Goal: Information Seeking & Learning: Learn about a topic

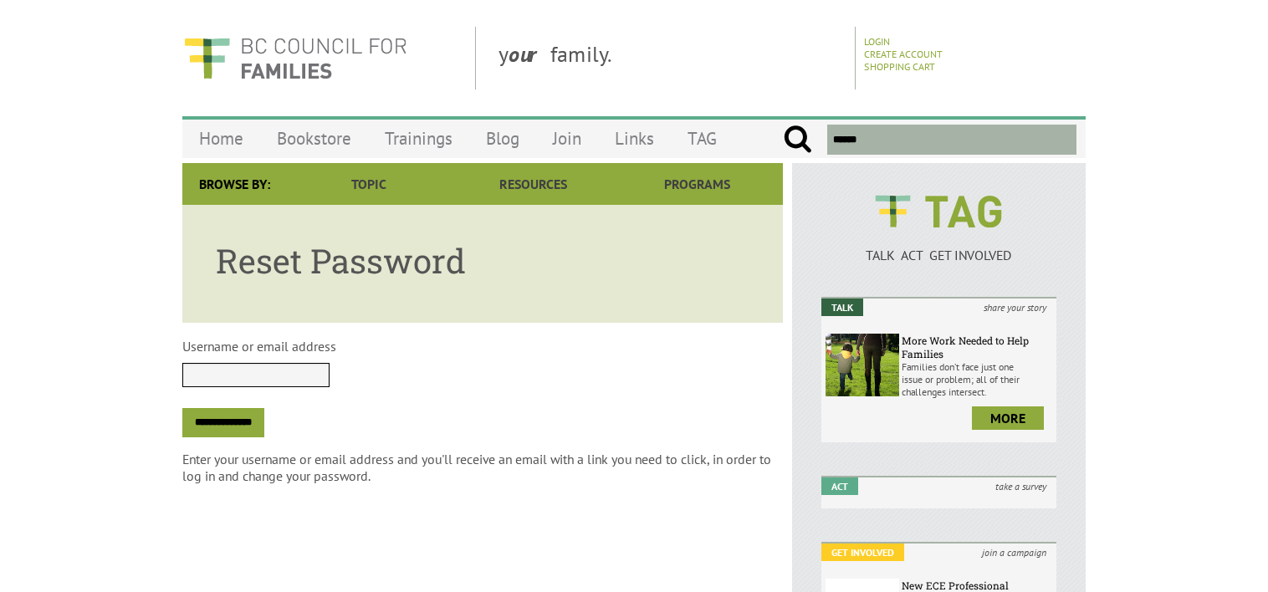
click at [237, 371] on input "Username or email address" at bounding box center [255, 375] width 147 height 24
type input "**********"
click at [250, 416] on input "**********" at bounding box center [223, 422] width 82 height 29
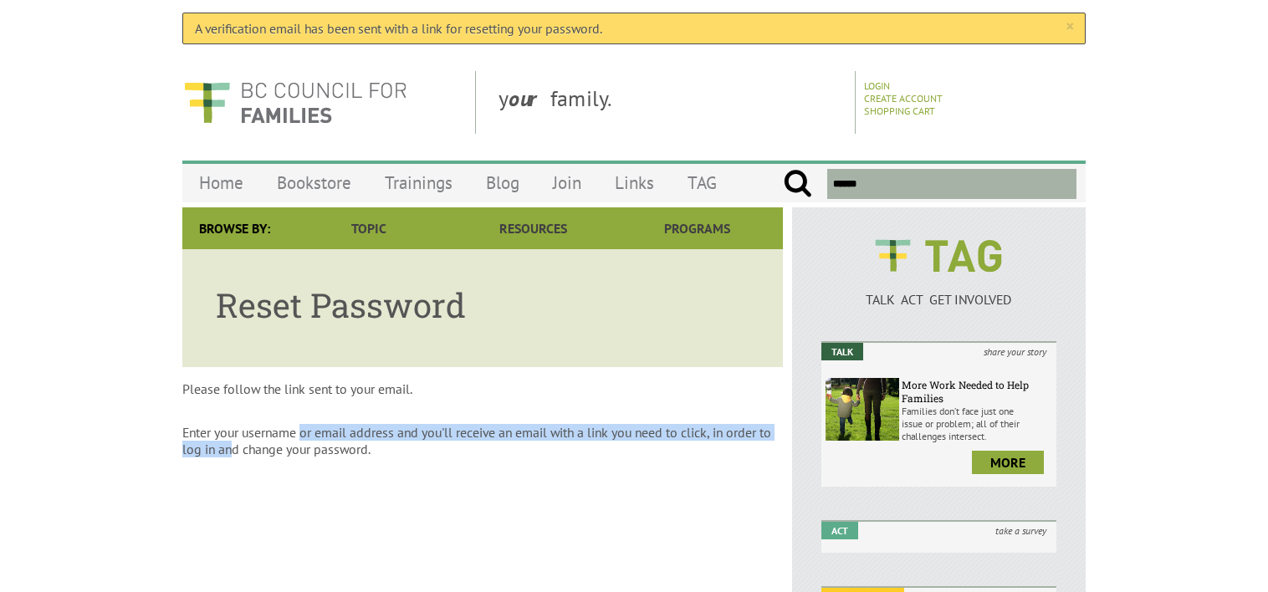
drag, startPoint x: 244, startPoint y: 448, endPoint x: 304, endPoint y: 432, distance: 61.5
click at [304, 432] on p "Enter your username or email address and you'll receive an email with a link yo…" at bounding box center [482, 440] width 600 height 33
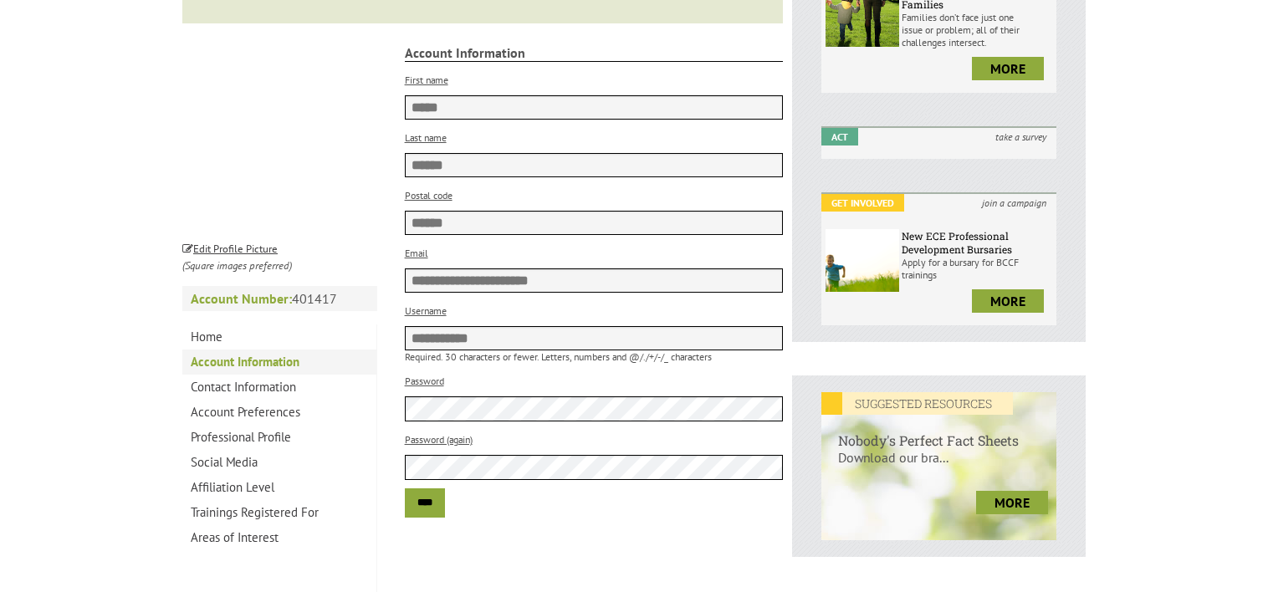
scroll to position [380, 0]
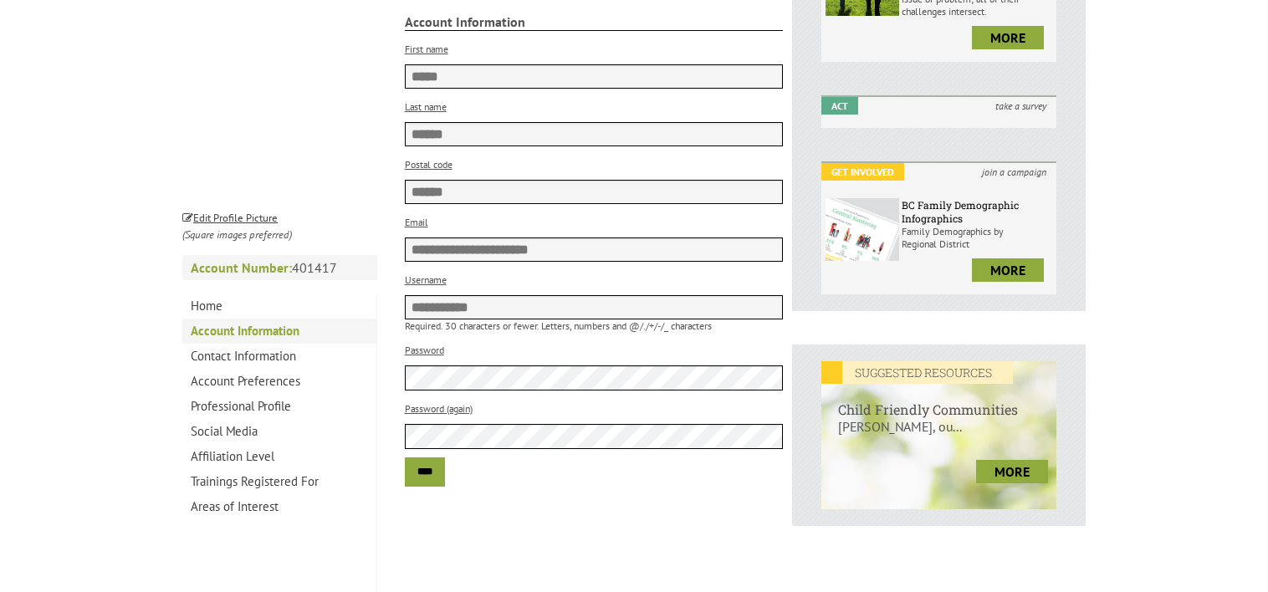
click at [490, 426] on div "Password (again)" at bounding box center [594, 424] width 379 height 50
click at [441, 481] on input "****" at bounding box center [425, 471] width 40 height 29
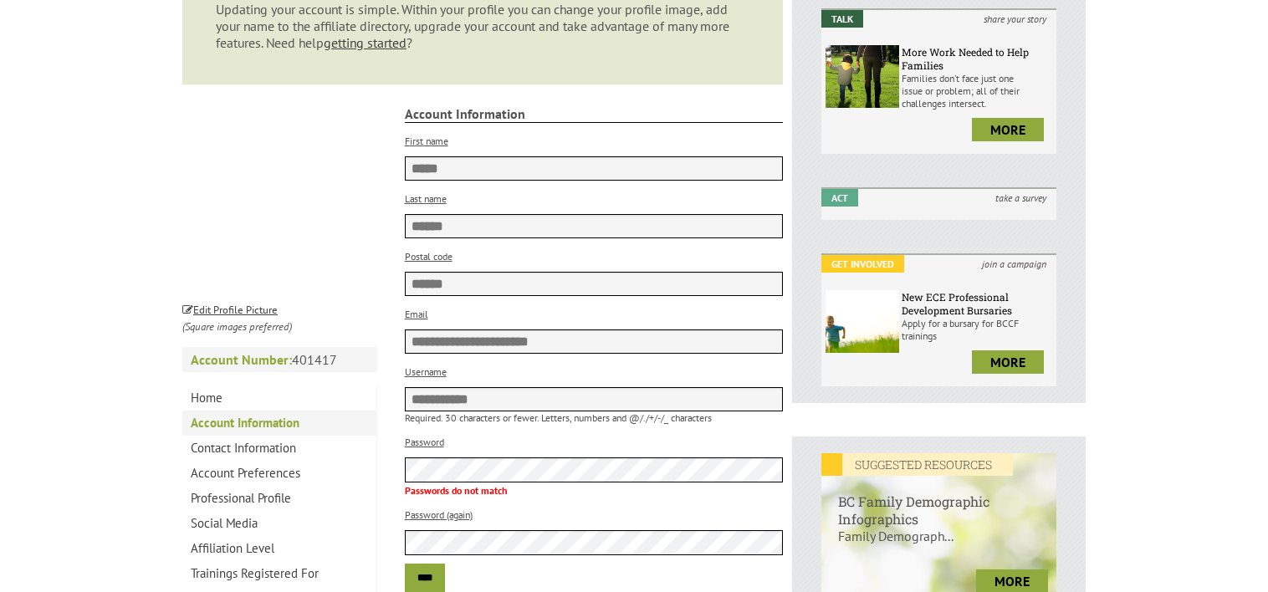
scroll to position [334, 0]
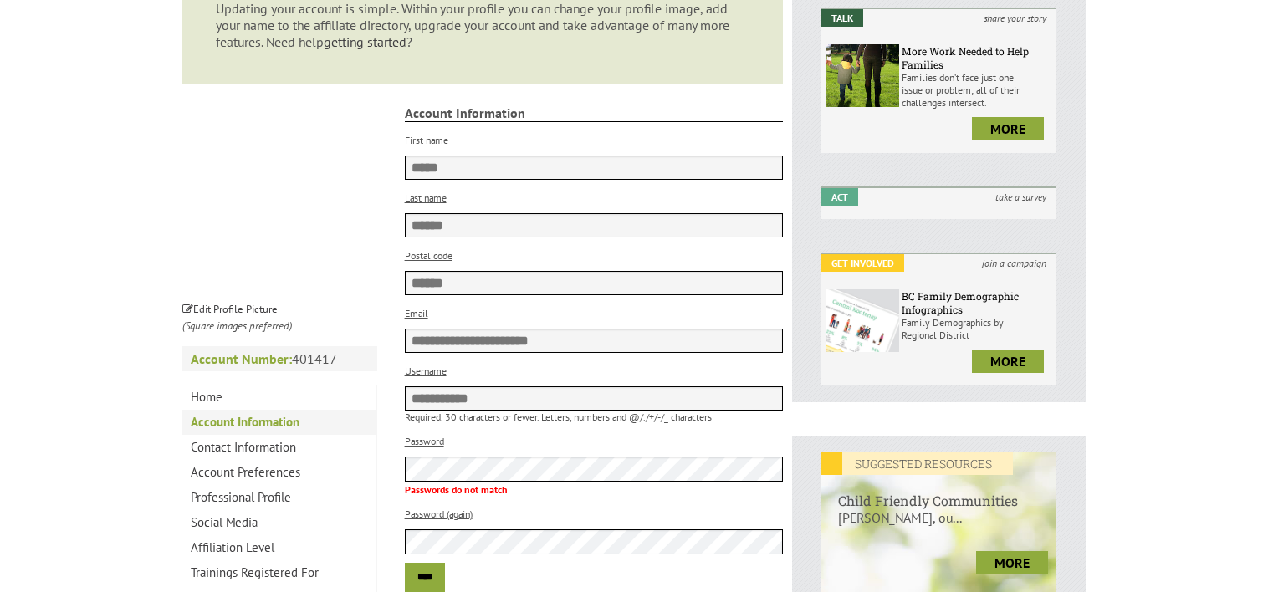
click at [572, 521] on p "Password (again)" at bounding box center [594, 512] width 379 height 17
click at [540, 536] on div "Password (again)" at bounding box center [594, 529] width 379 height 50
click at [445, 582] on input "****" at bounding box center [425, 577] width 40 height 29
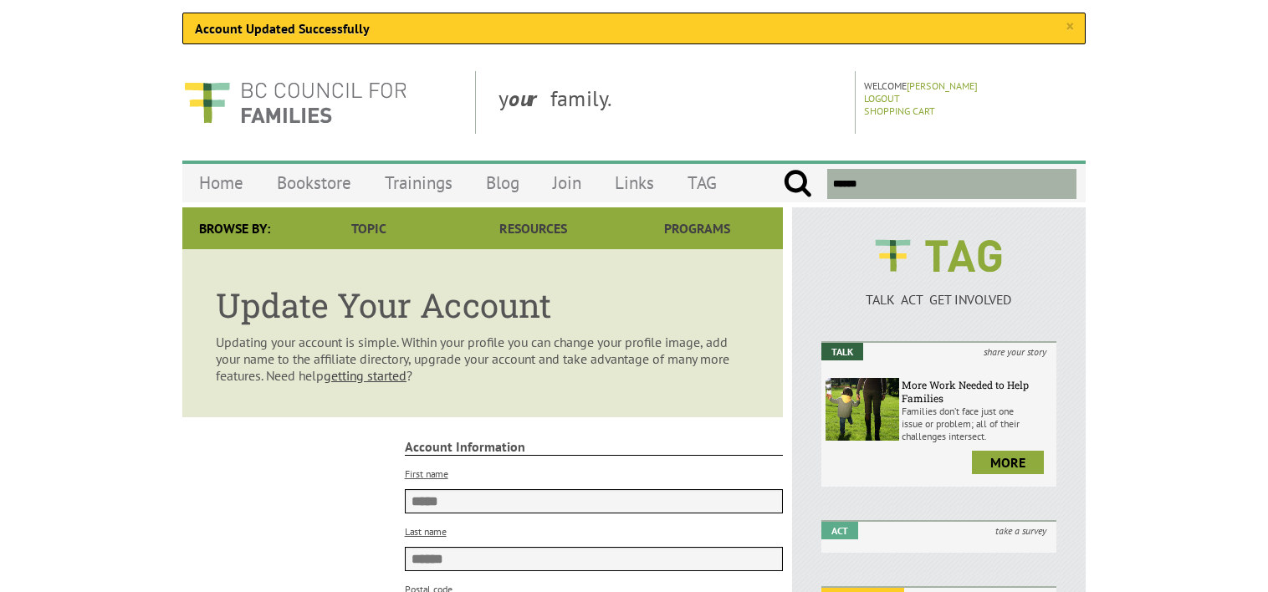
click at [495, 456] on strong "Account Information" at bounding box center [594, 447] width 379 height 18
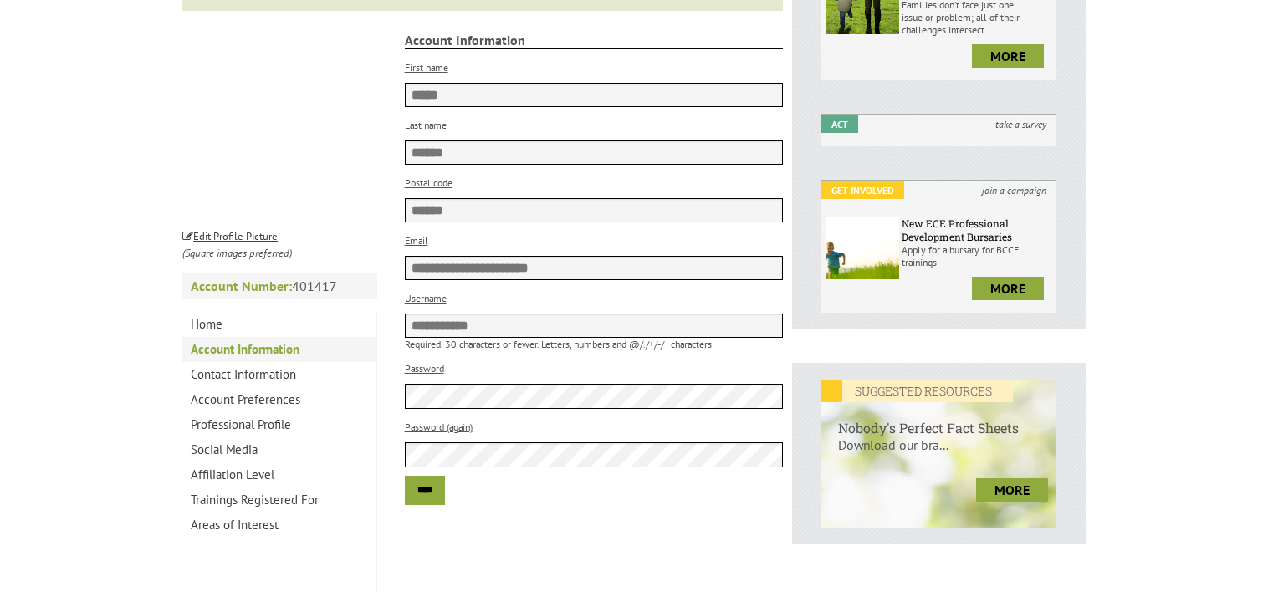
scroll to position [415, 0]
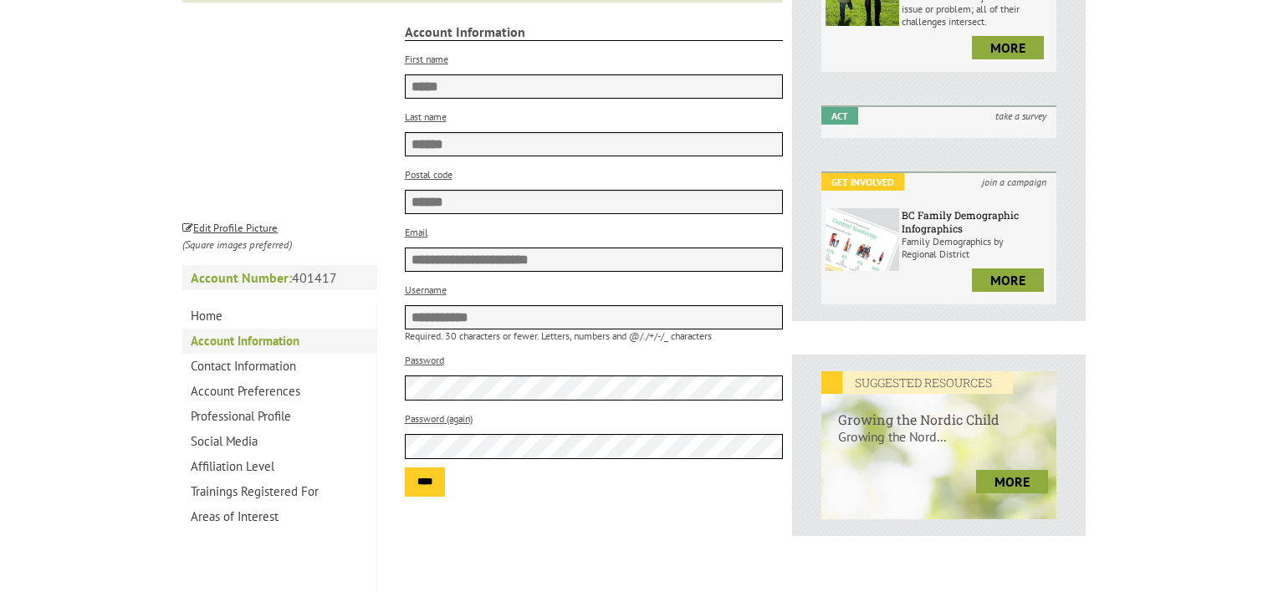
click at [439, 497] on input "****" at bounding box center [425, 481] width 40 height 29
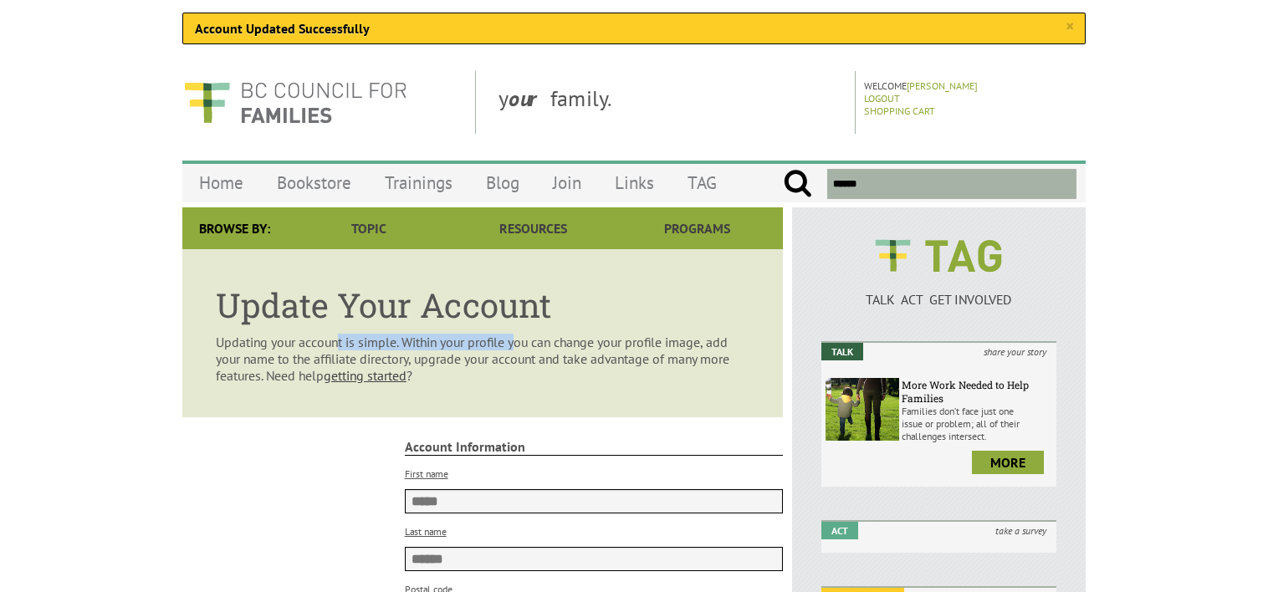
drag, startPoint x: 304, startPoint y: 341, endPoint x: 494, endPoint y: 350, distance: 190.0
click at [494, 350] on article "Update Your Account Updating your account is simple. Within your profile you ca…" at bounding box center [482, 333] width 600 height 168
drag, startPoint x: 494, startPoint y: 350, endPoint x: 629, endPoint y: 338, distance: 135.2
click at [629, 338] on article "Update Your Account Updating your account is simple. Within your profile you ca…" at bounding box center [482, 333] width 600 height 168
click at [962, 87] on link "[PERSON_NAME]" at bounding box center [941, 85] width 71 height 13
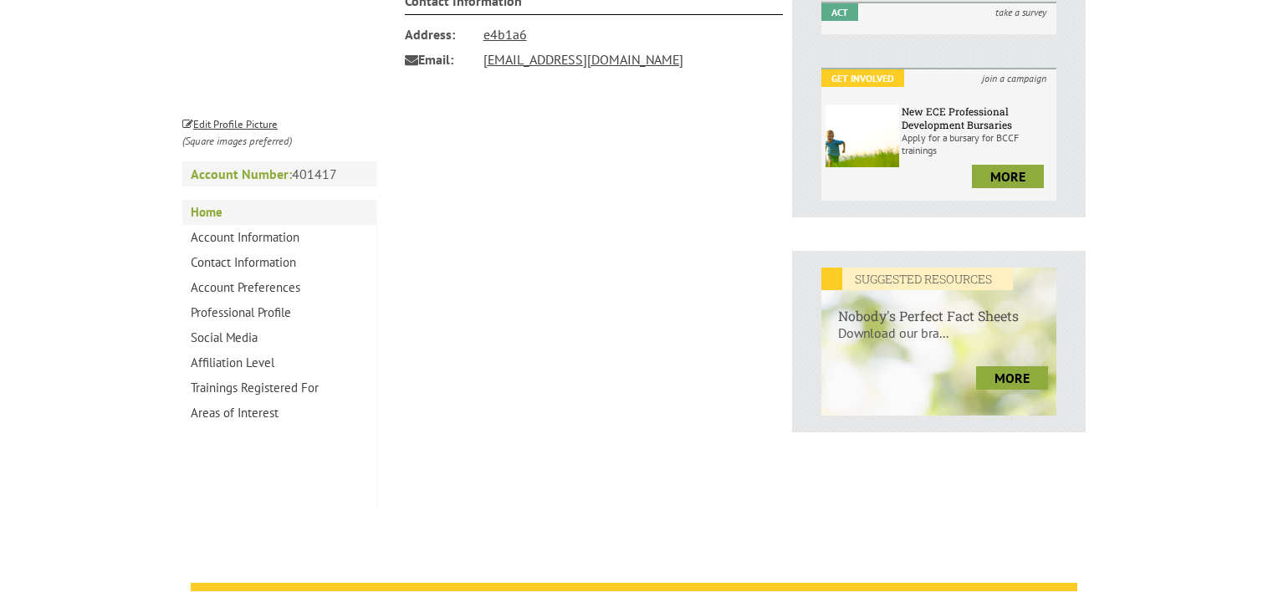
scroll to position [473, 0]
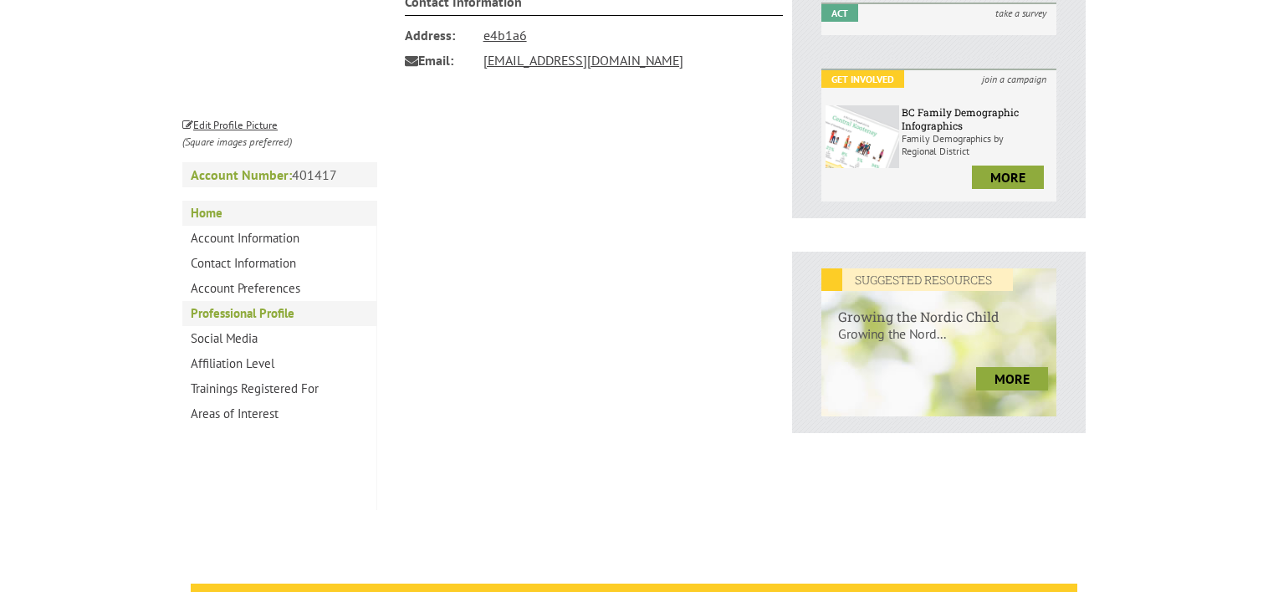
click at [267, 314] on link "Professional Profile" at bounding box center [279, 313] width 194 height 25
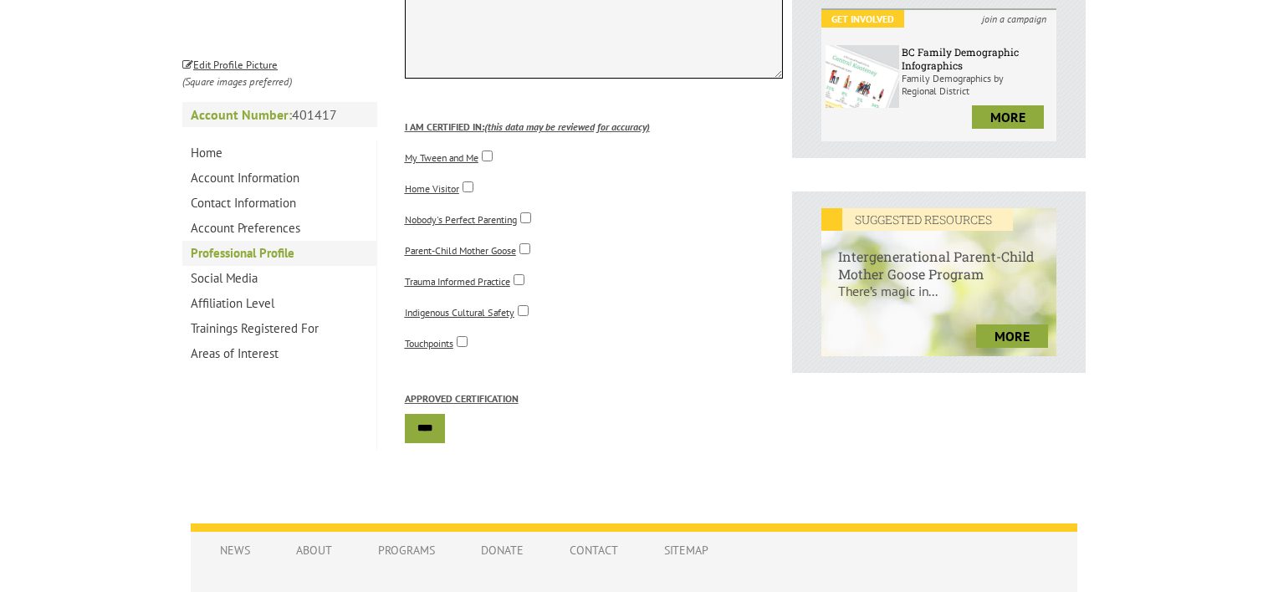
scroll to position [534, 0]
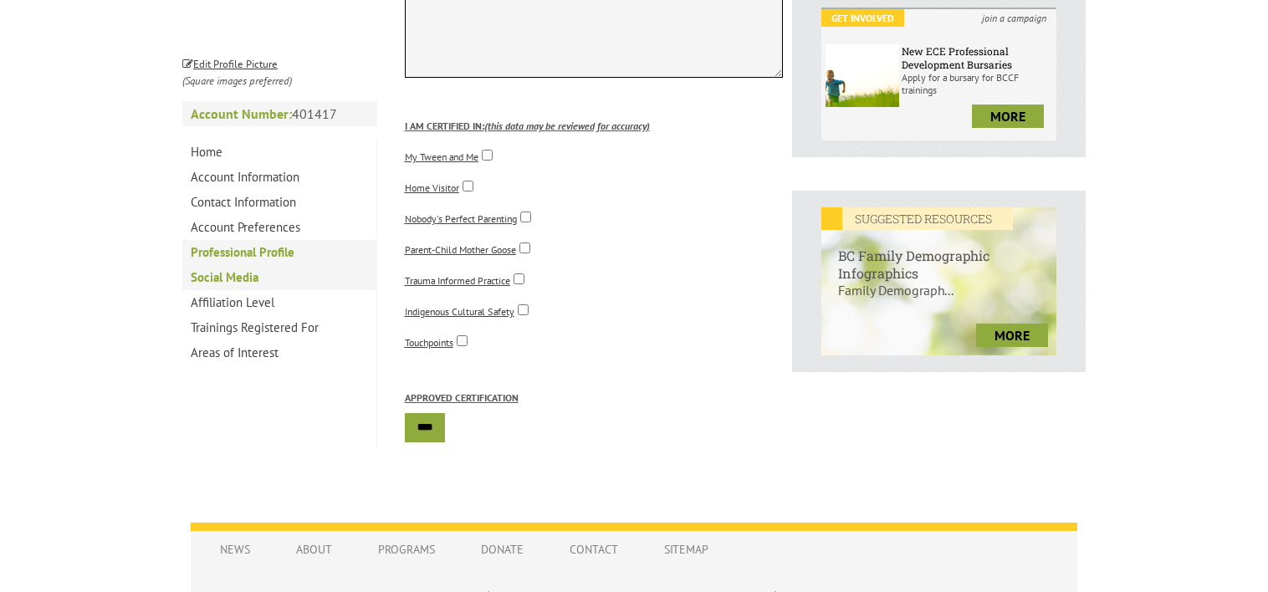
click at [290, 278] on link "Social Media" at bounding box center [279, 277] width 194 height 25
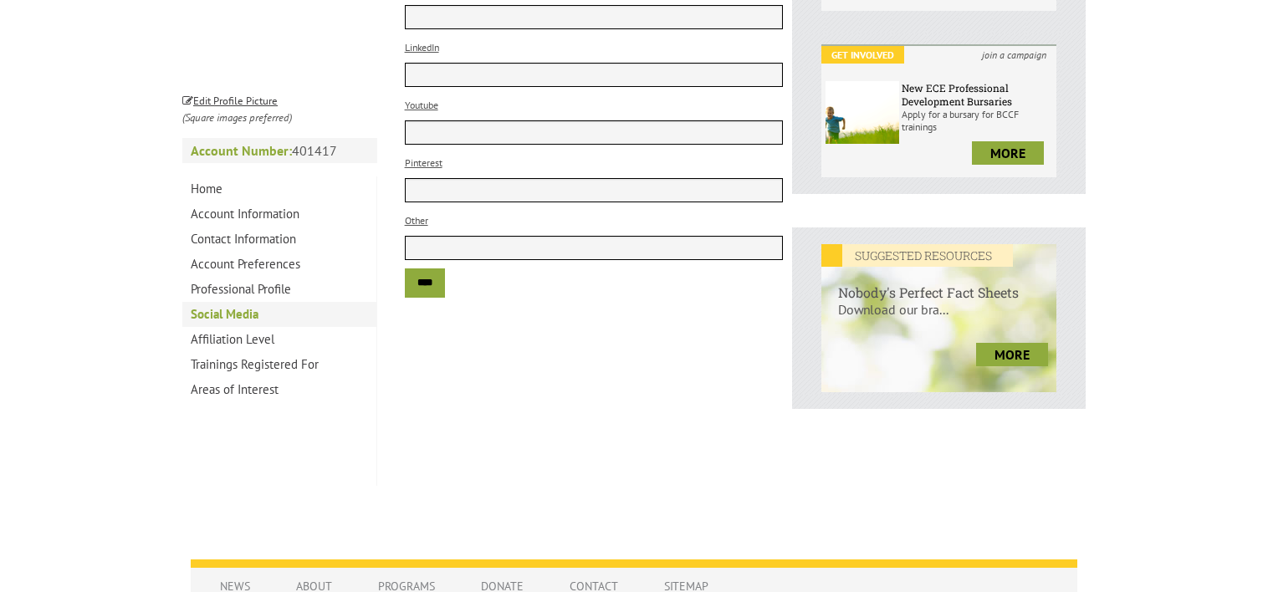
scroll to position [505, 0]
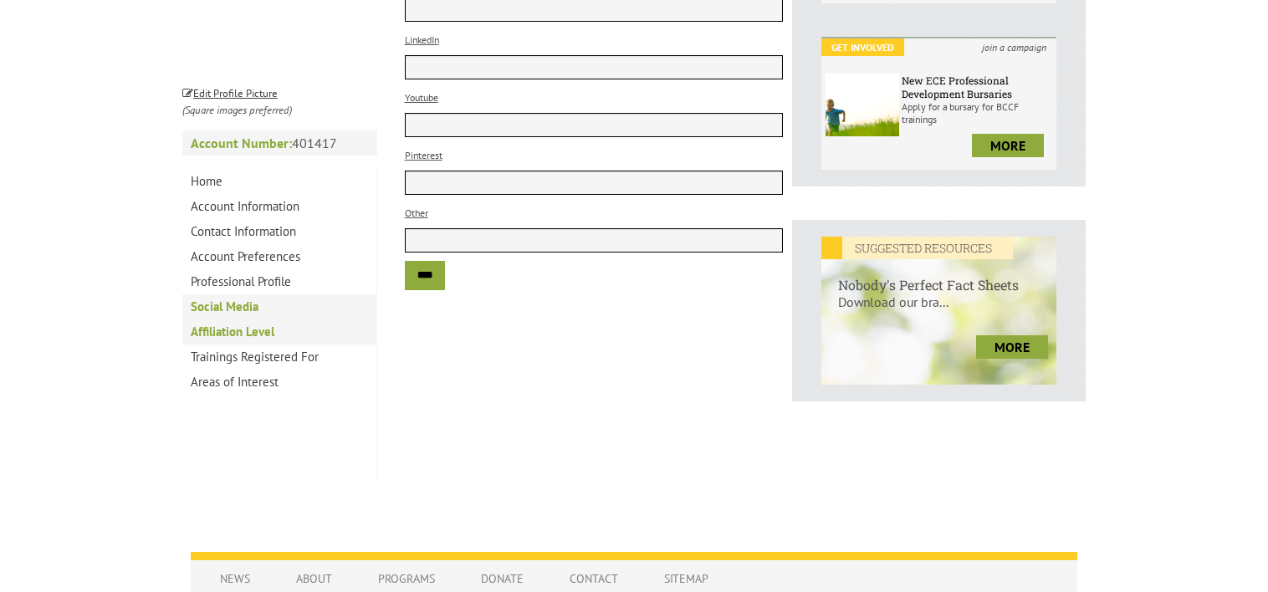
click at [225, 339] on link "Affiliation Level" at bounding box center [279, 331] width 194 height 25
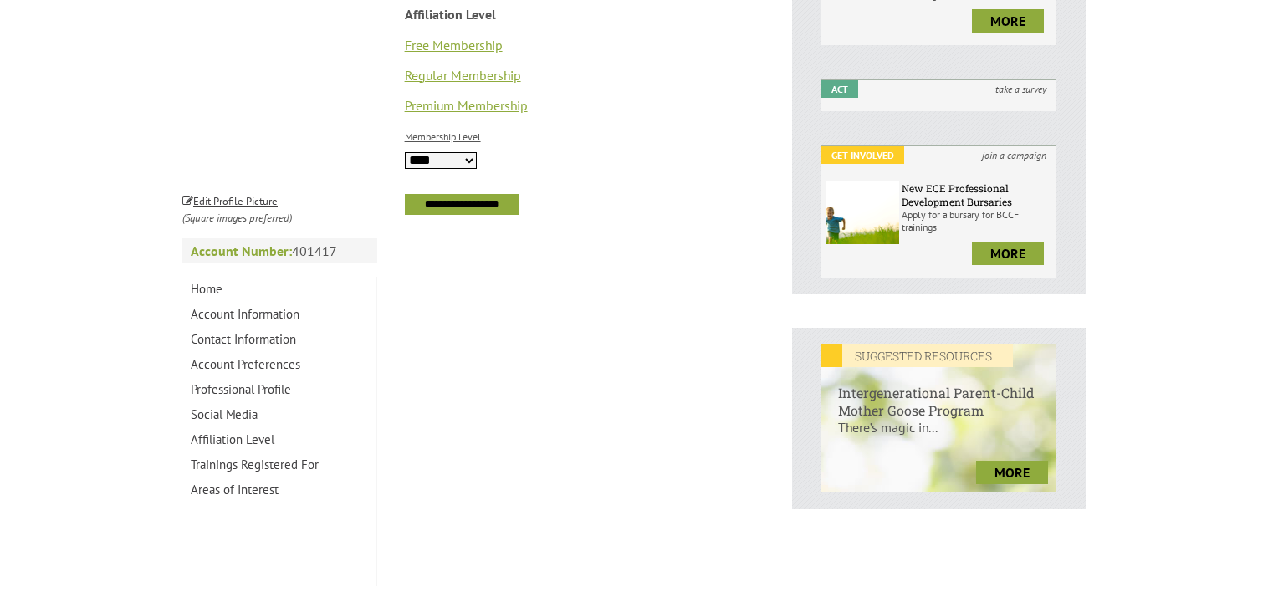
scroll to position [424, 0]
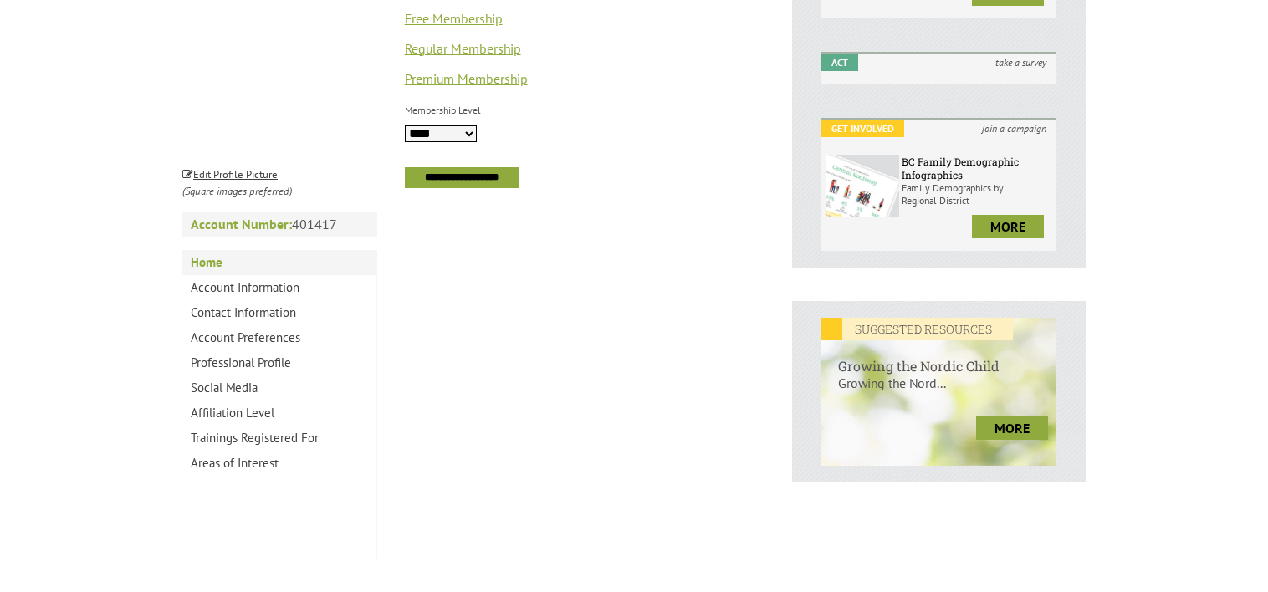
click at [203, 273] on link "Home" at bounding box center [279, 262] width 194 height 25
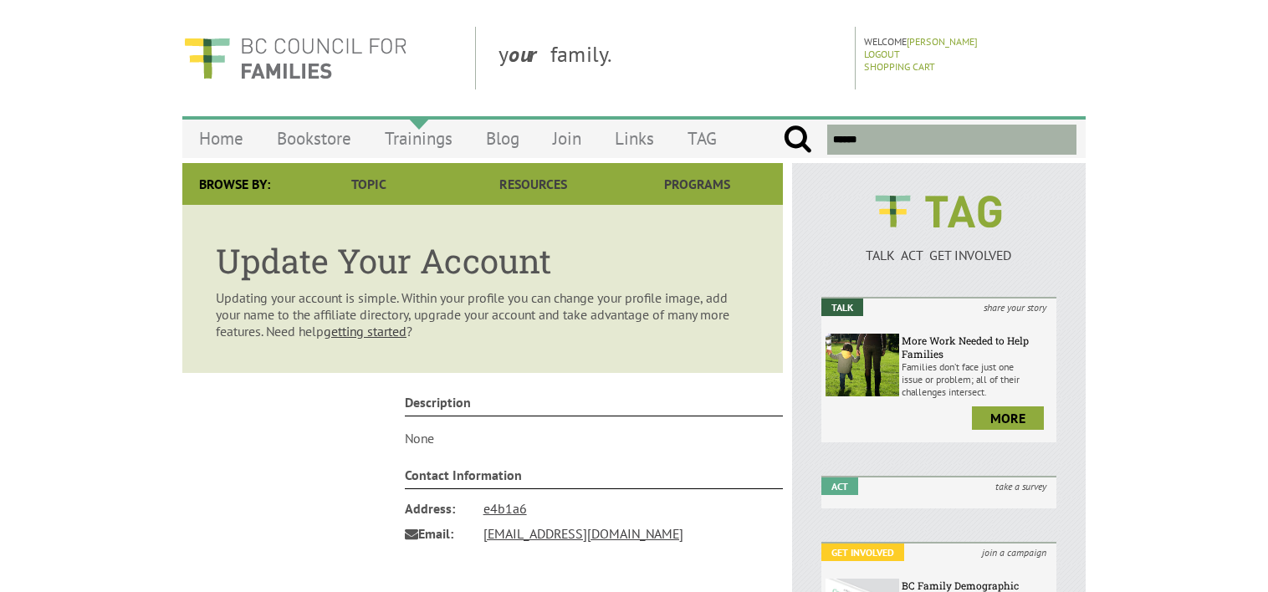
click at [452, 130] on link "Trainings" at bounding box center [418, 138] width 101 height 39
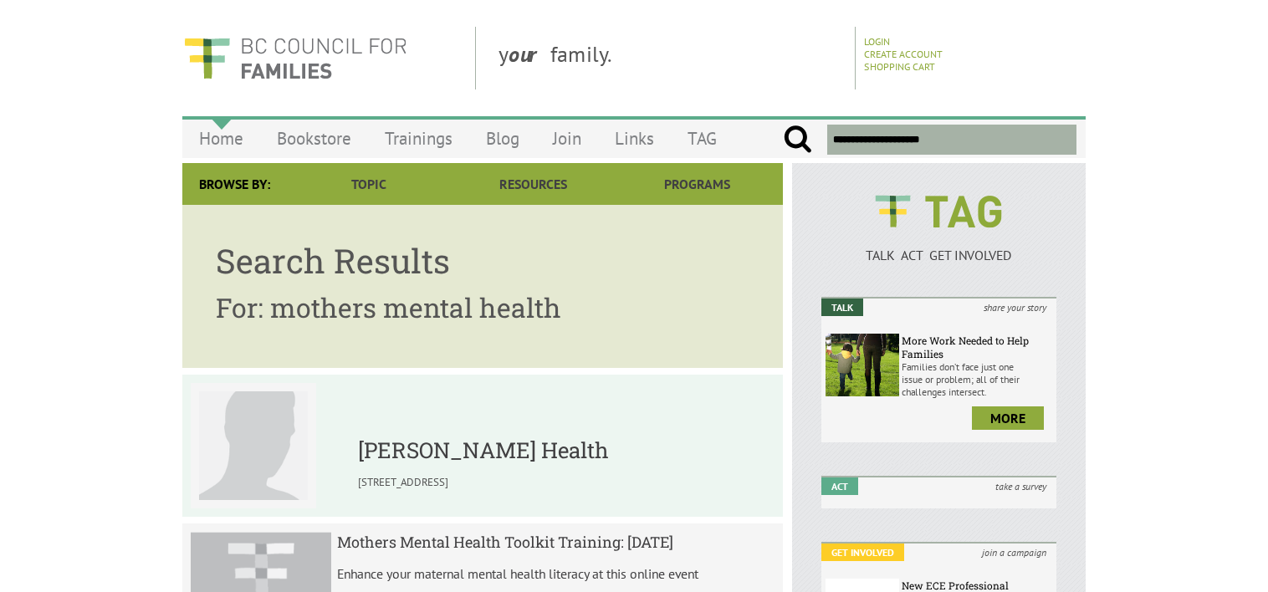
click at [249, 134] on link "Home" at bounding box center [221, 138] width 78 height 39
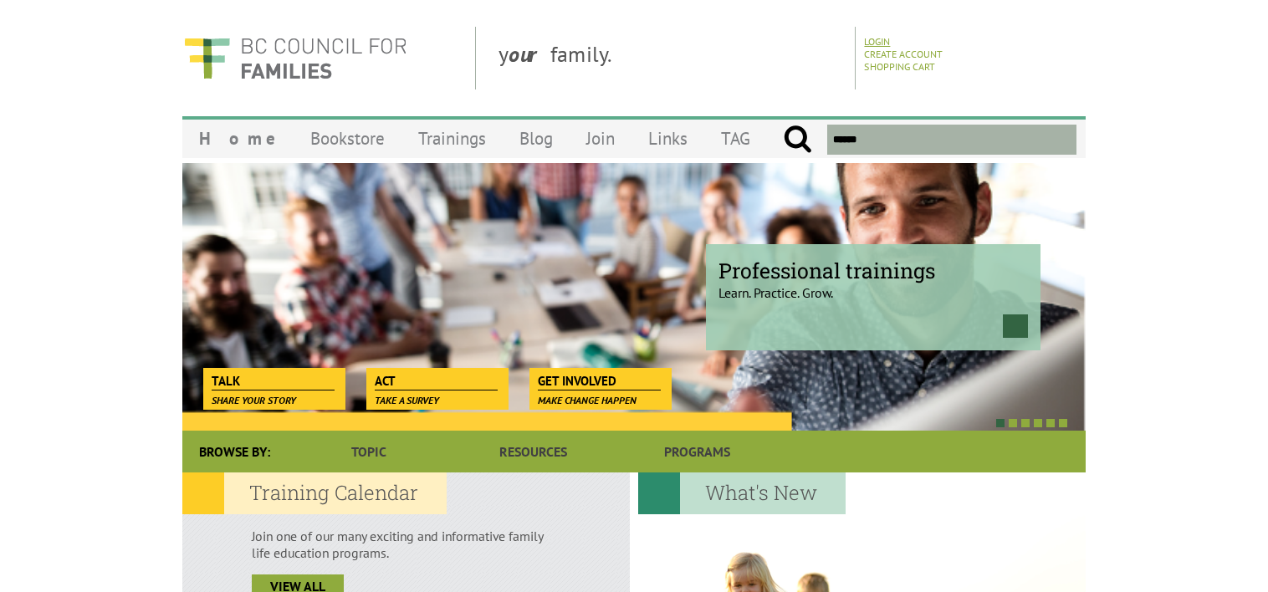
click at [872, 36] on link "Login" at bounding box center [877, 41] width 26 height 13
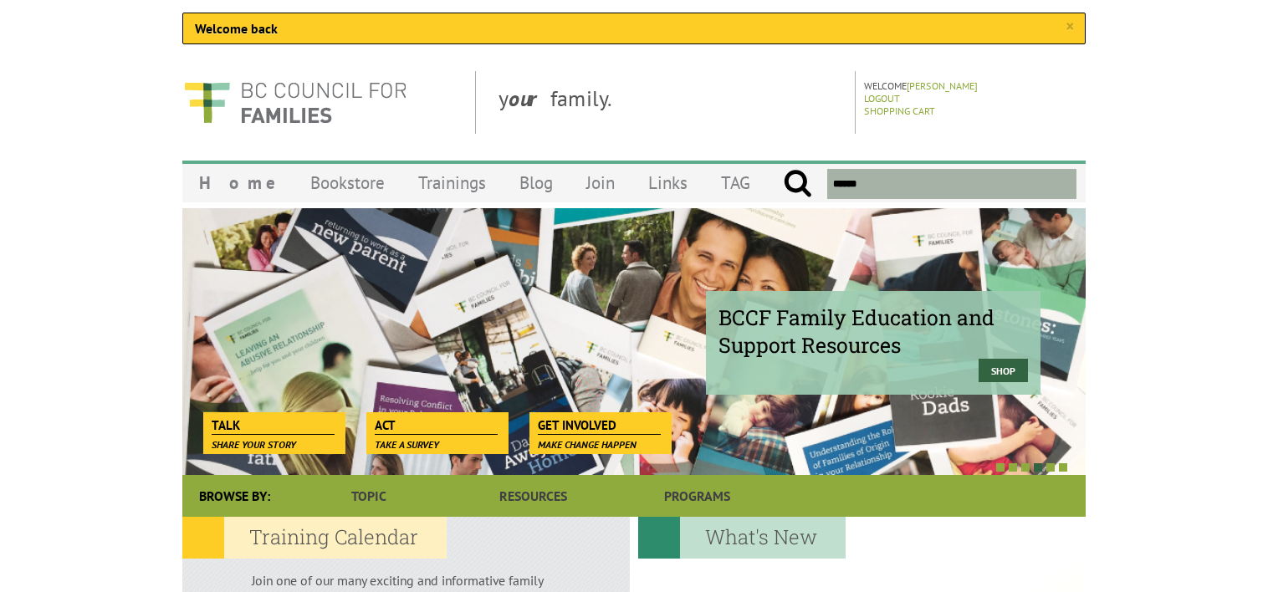
click at [957, 186] on input "text" at bounding box center [951, 184] width 249 height 30
click at [783, 169] on input "submit" at bounding box center [797, 184] width 29 height 30
type input "********"
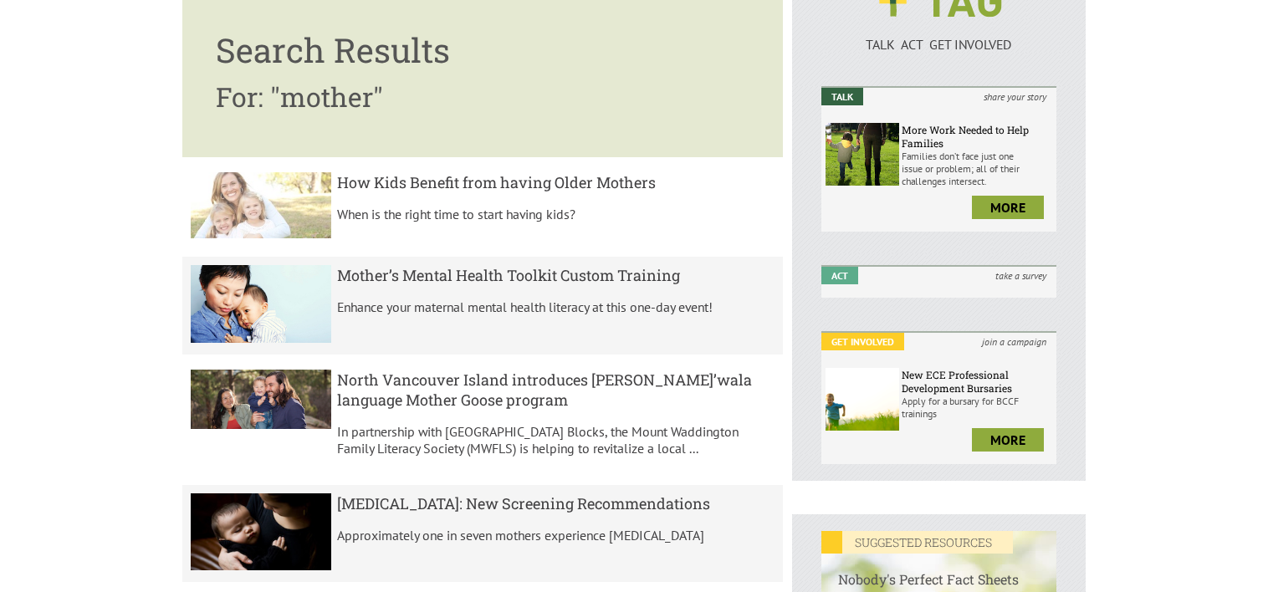
scroll to position [346, 0]
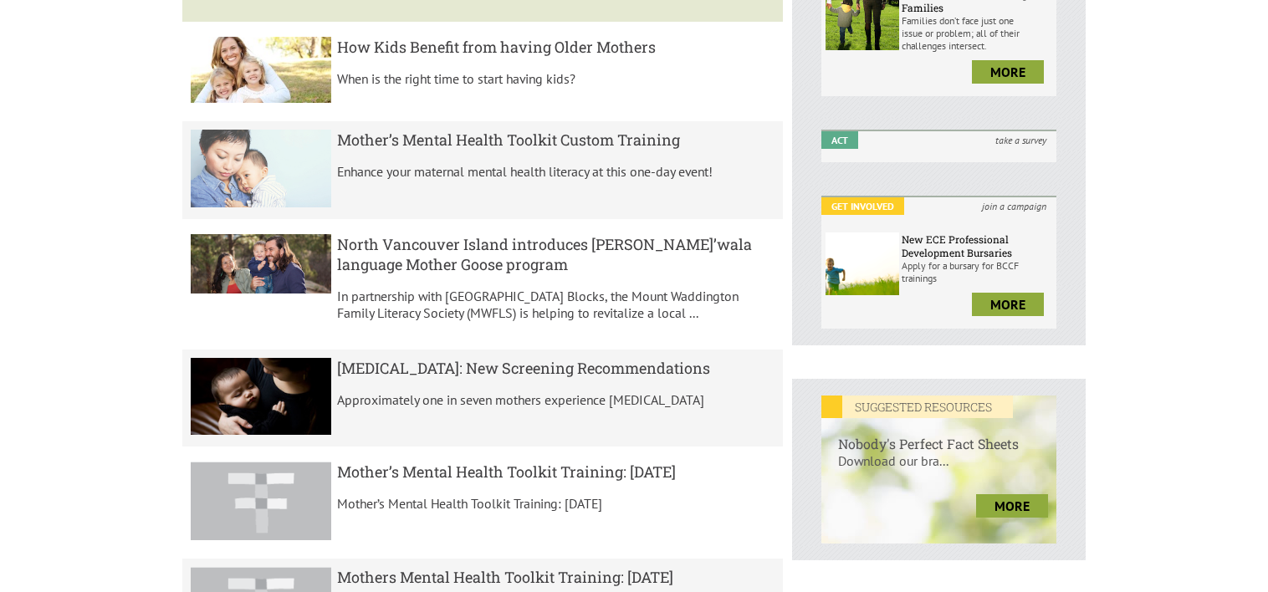
click at [381, 153] on div "Mother’s Mental Health Toolkit Custom Training Enhance your maternal mental hea…" at bounding box center [556, 162] width 438 height 64
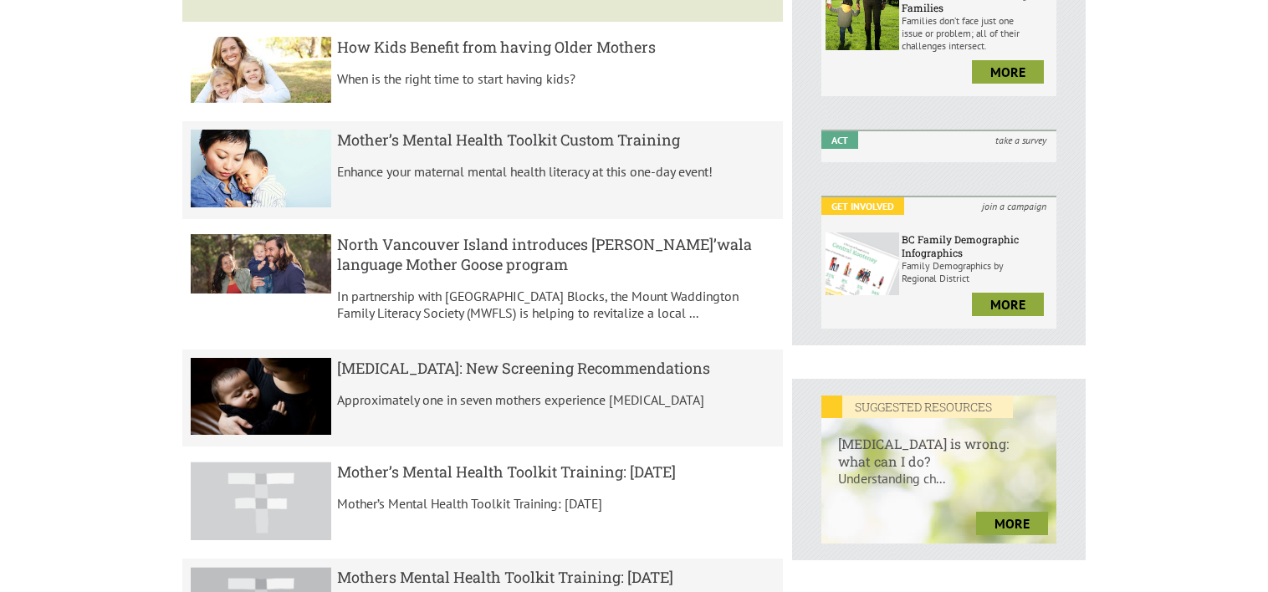
click at [258, 495] on img at bounding box center [261, 501] width 140 height 79
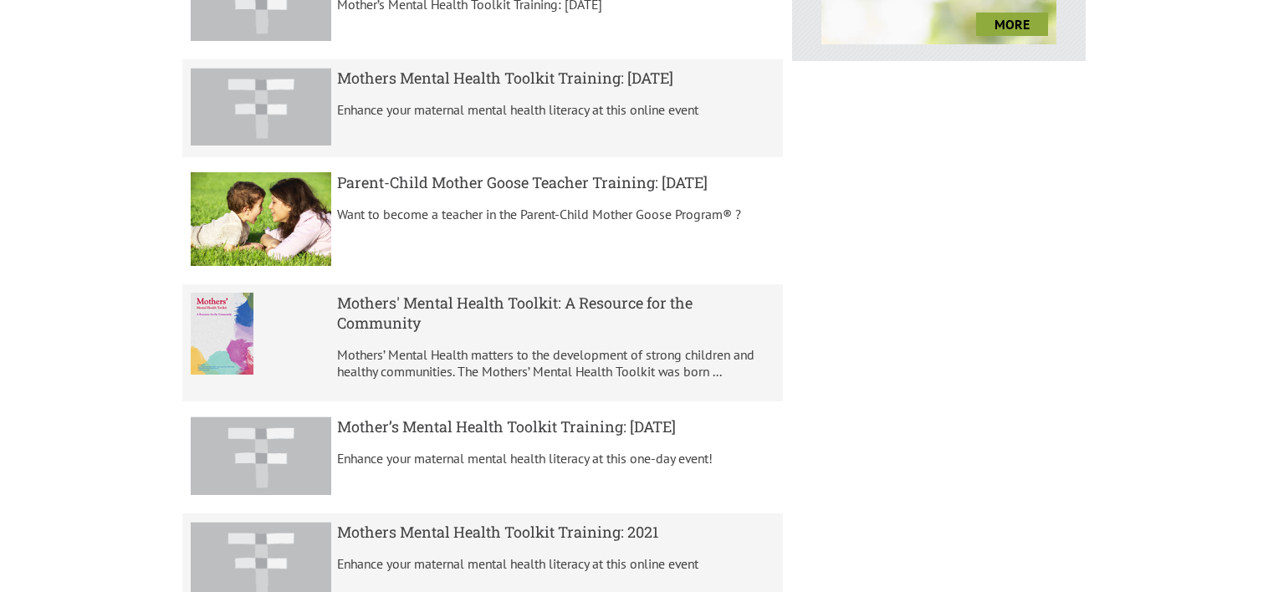
scroll to position [846, 0]
click at [371, 352] on p "Mothers’ Mental Health matters to the development of strong children and health…" at bounding box center [556, 361] width 438 height 33
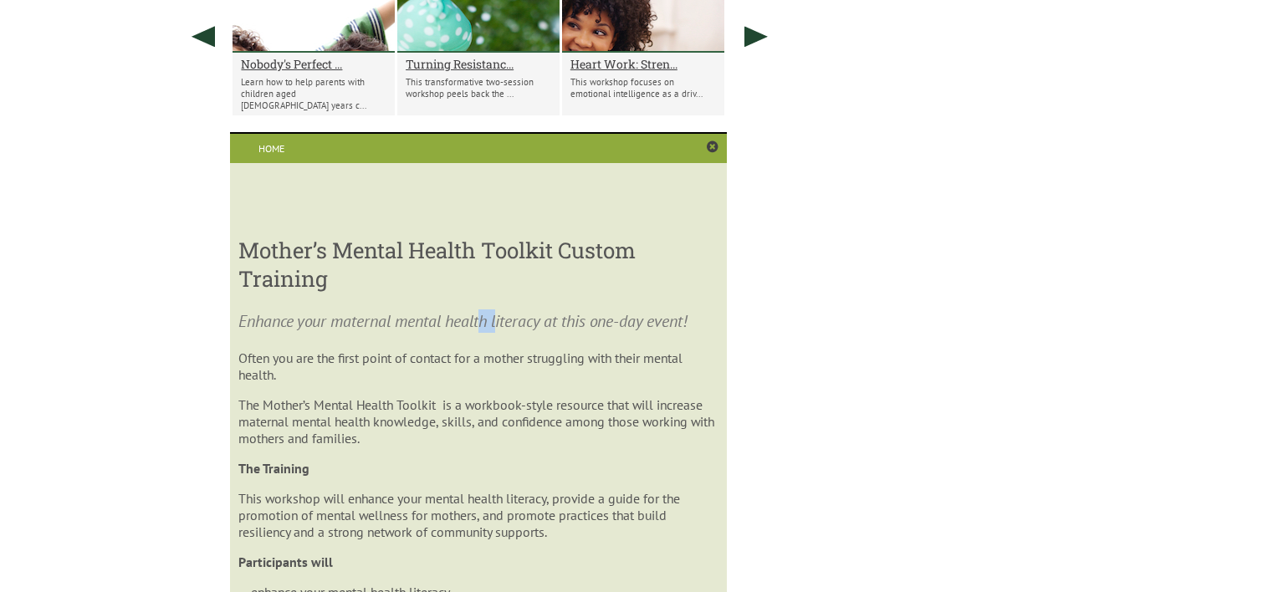
drag, startPoint x: 485, startPoint y: 330, endPoint x: 501, endPoint y: 297, distance: 37.0
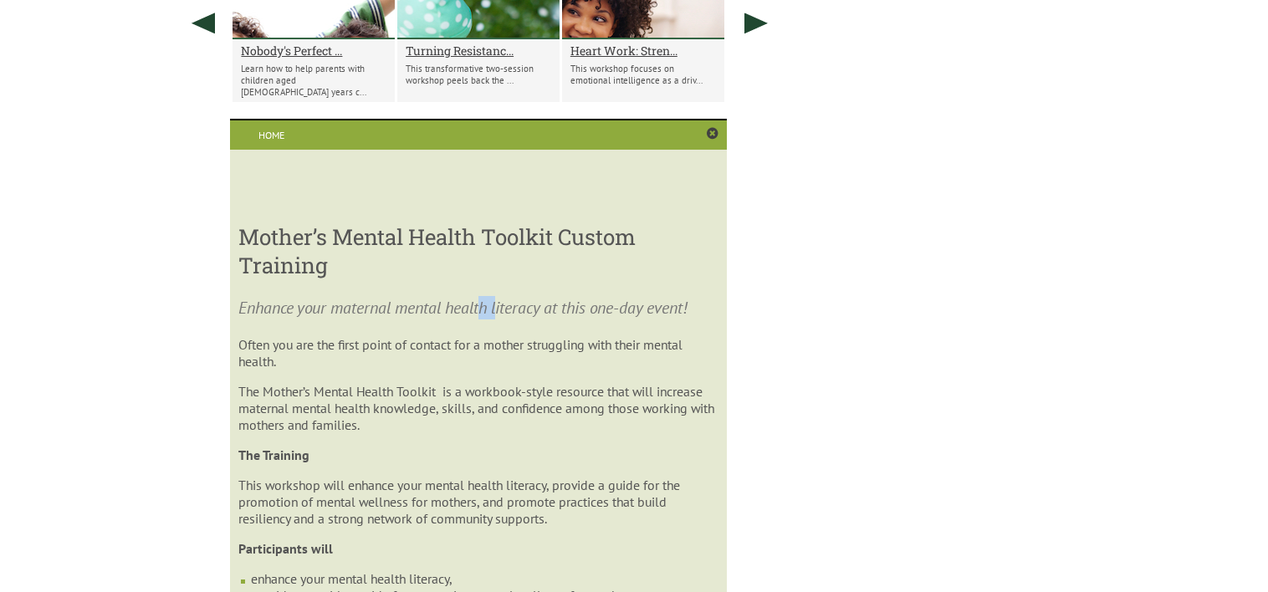
scroll to position [972, 0]
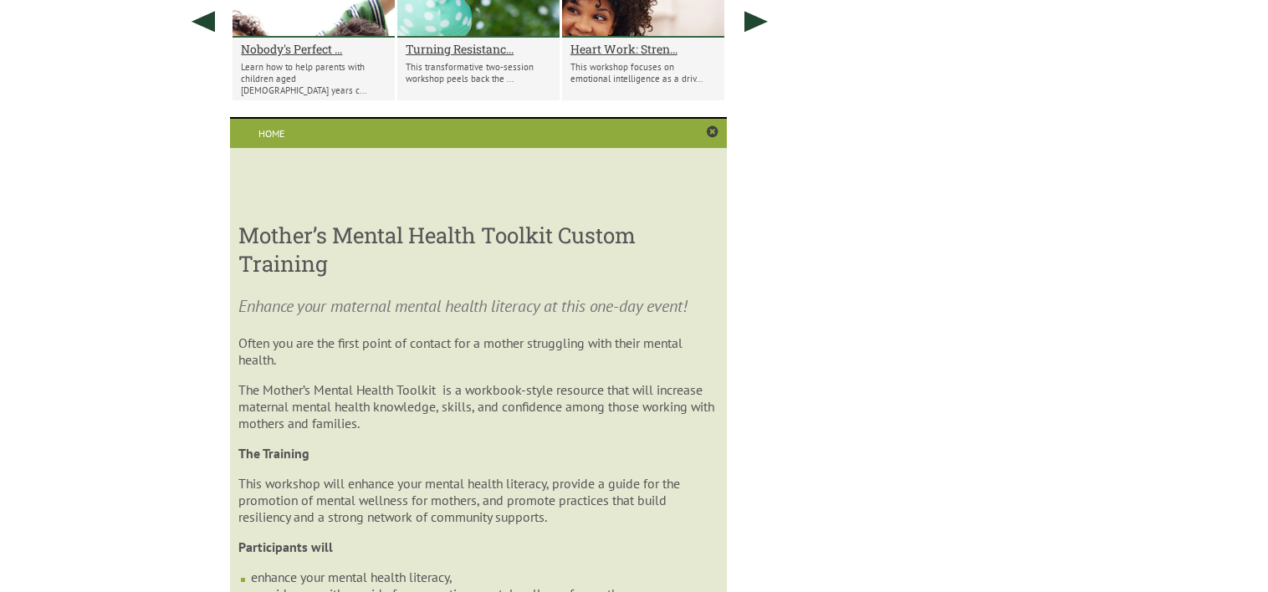
click at [460, 396] on p "The Mother’s Mental Health Toolkit is a workbook-style resource that will incre…" at bounding box center [477, 406] width 479 height 50
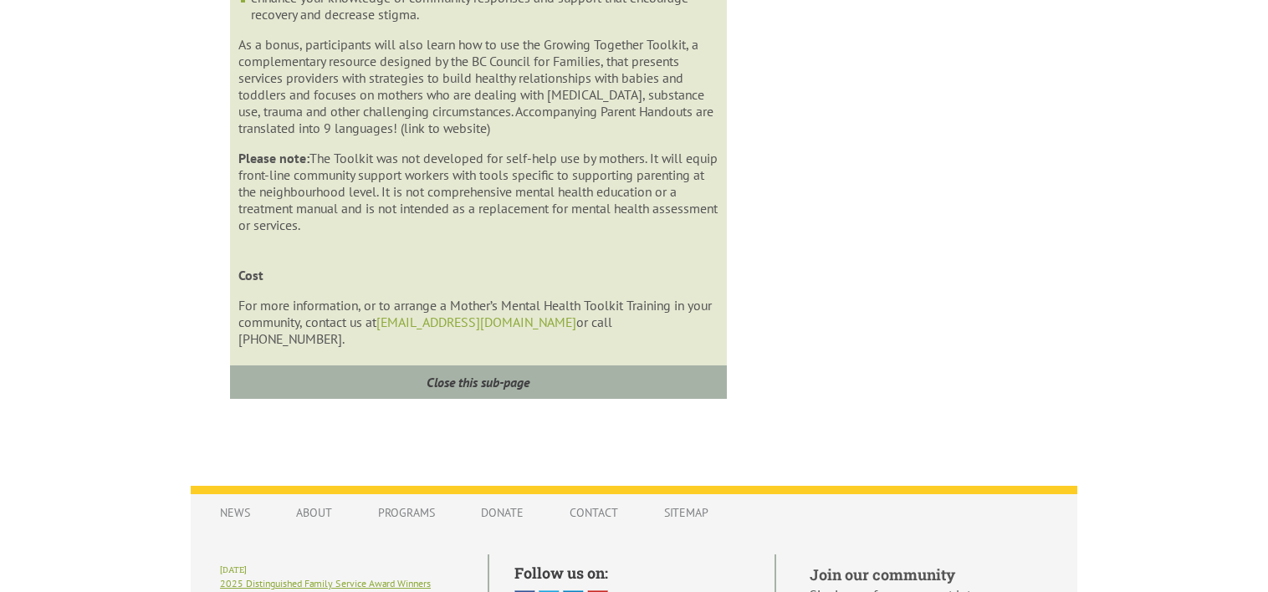
scroll to position [1623, 0]
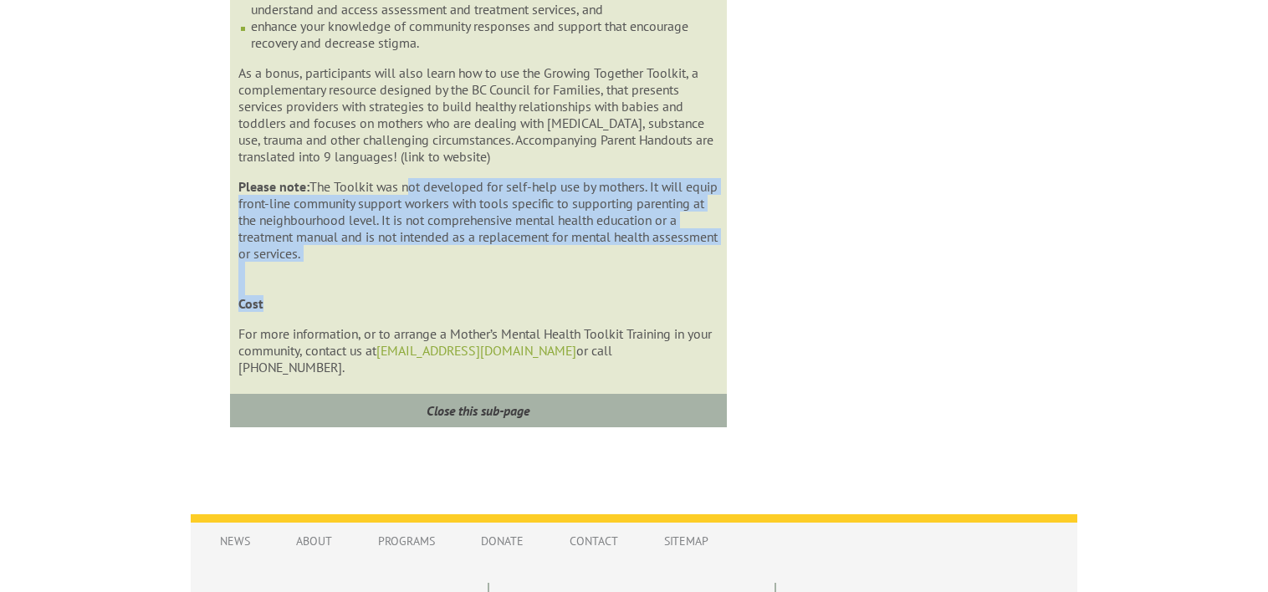
drag, startPoint x: 415, startPoint y: 211, endPoint x: 487, endPoint y: 333, distance: 142.1
click at [487, 312] on p "Please note: The Toolkit was not developed for self-help use by mothers. It wil…" at bounding box center [477, 245] width 479 height 134
click at [457, 359] on link "bccf@bccf.ca" at bounding box center [476, 350] width 200 height 17
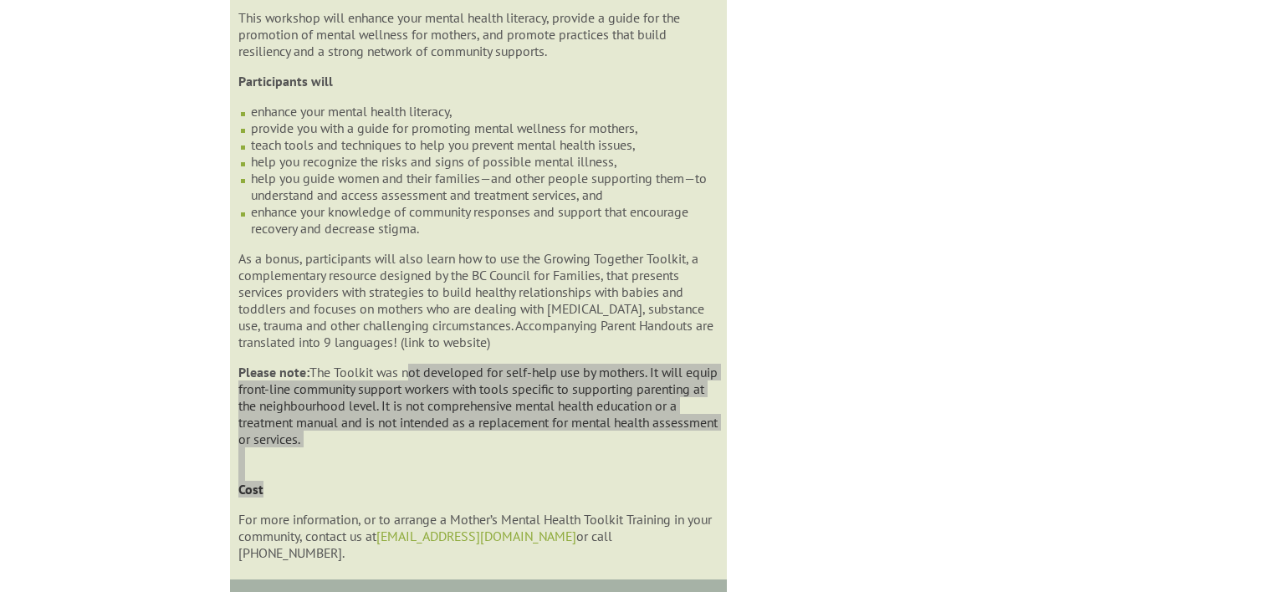
scroll to position [1424, 0]
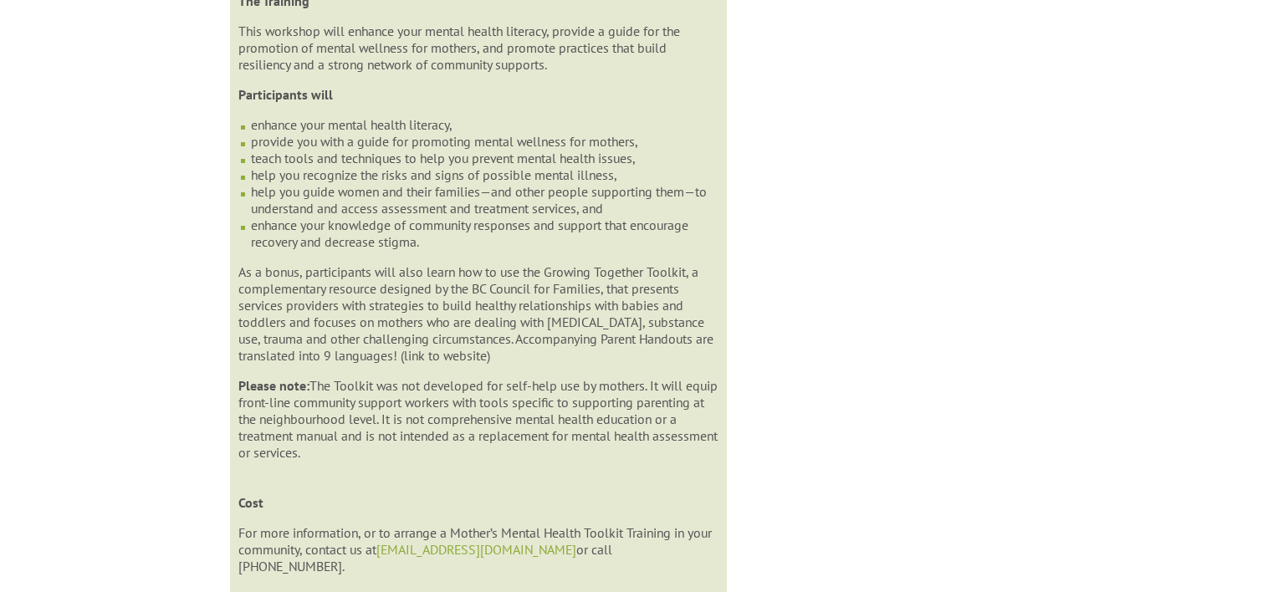
click at [462, 489] on p "Please note: The Toolkit was not developed for self-help use by mothers. It wil…" at bounding box center [477, 444] width 479 height 134
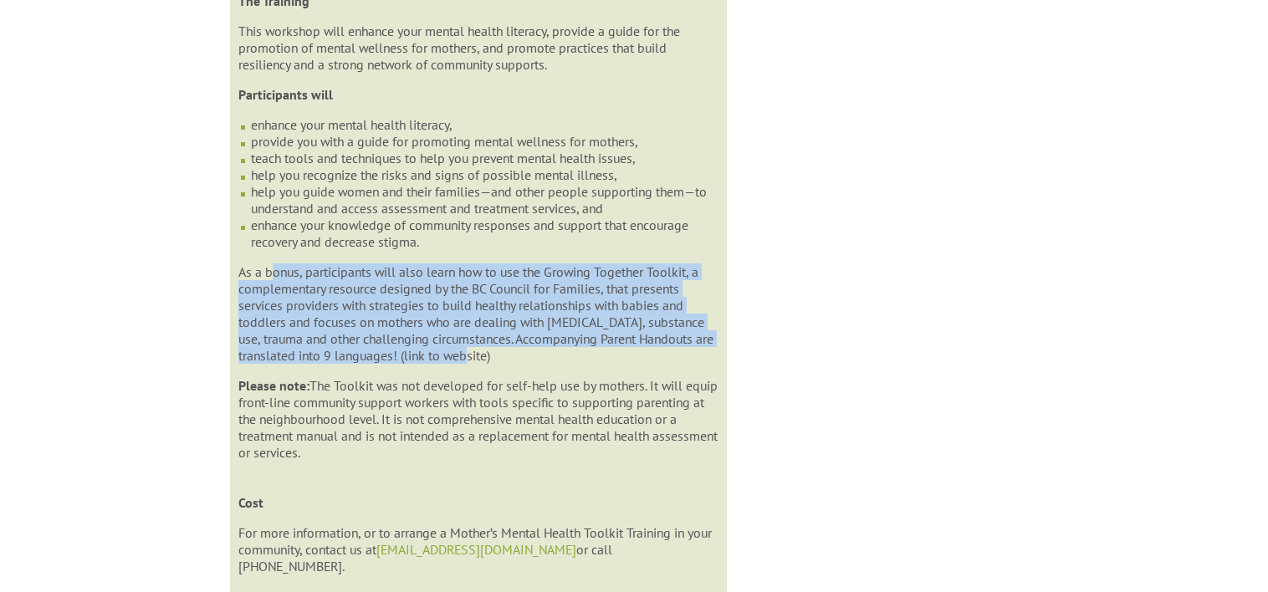
drag, startPoint x: 274, startPoint y: 267, endPoint x: 518, endPoint y: 375, distance: 266.2
click at [518, 375] on section "Enhance your maternal mental health literacy at this one-day event! Often you a…" at bounding box center [477, 208] width 479 height 732
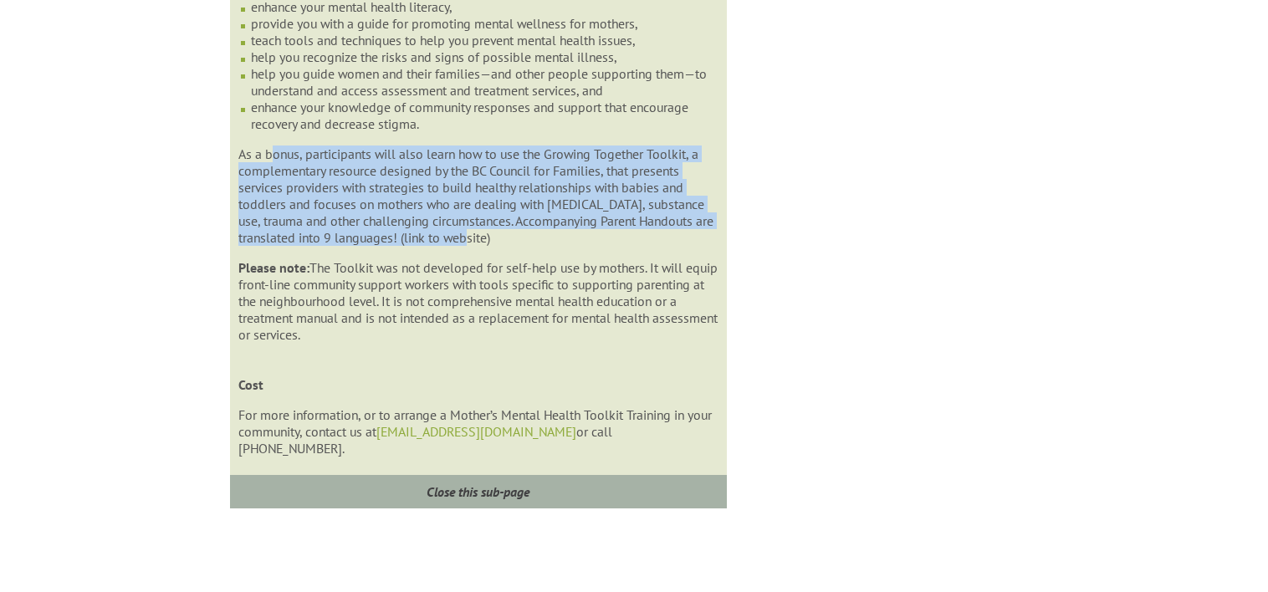
scroll to position [1569, 0]
